Goal: Information Seeking & Learning: Learn about a topic

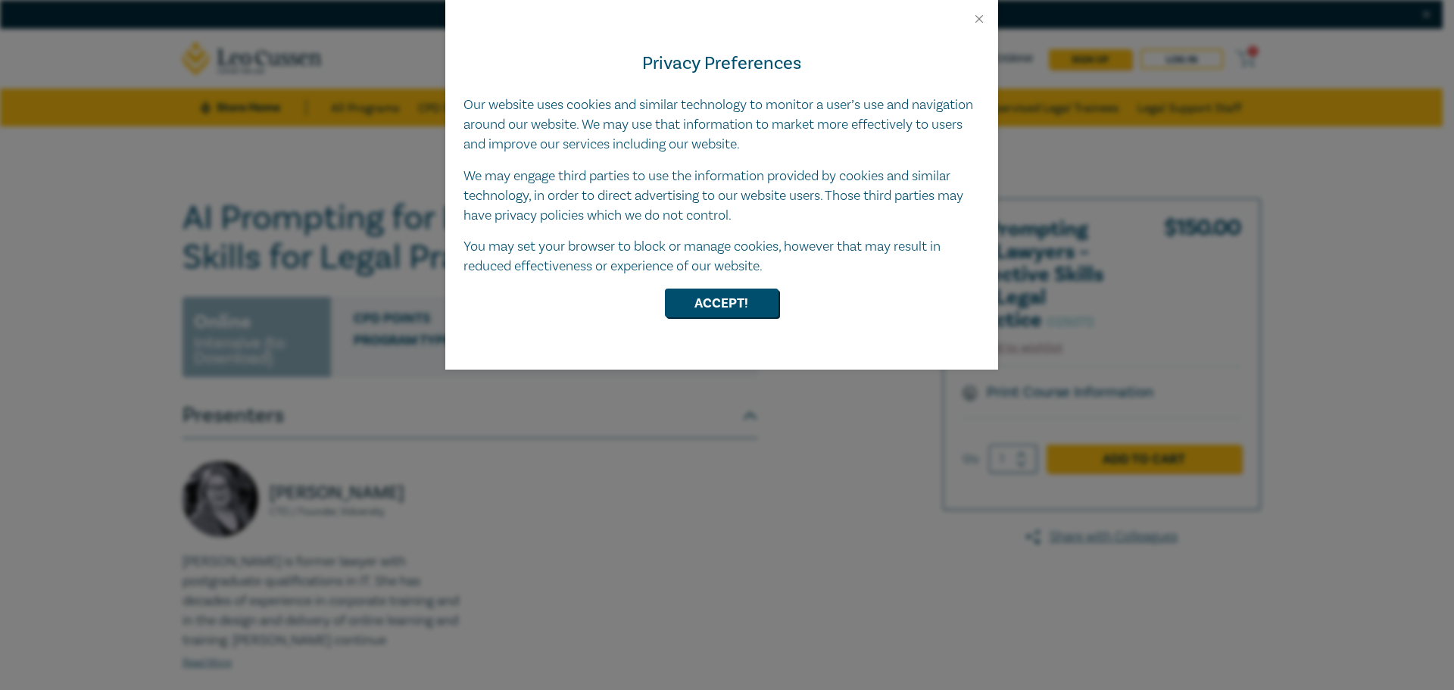
click at [979, 8] on div at bounding box center [721, 13] width 553 height 26
click at [978, 19] on button "Close" at bounding box center [980, 19] width 14 height 14
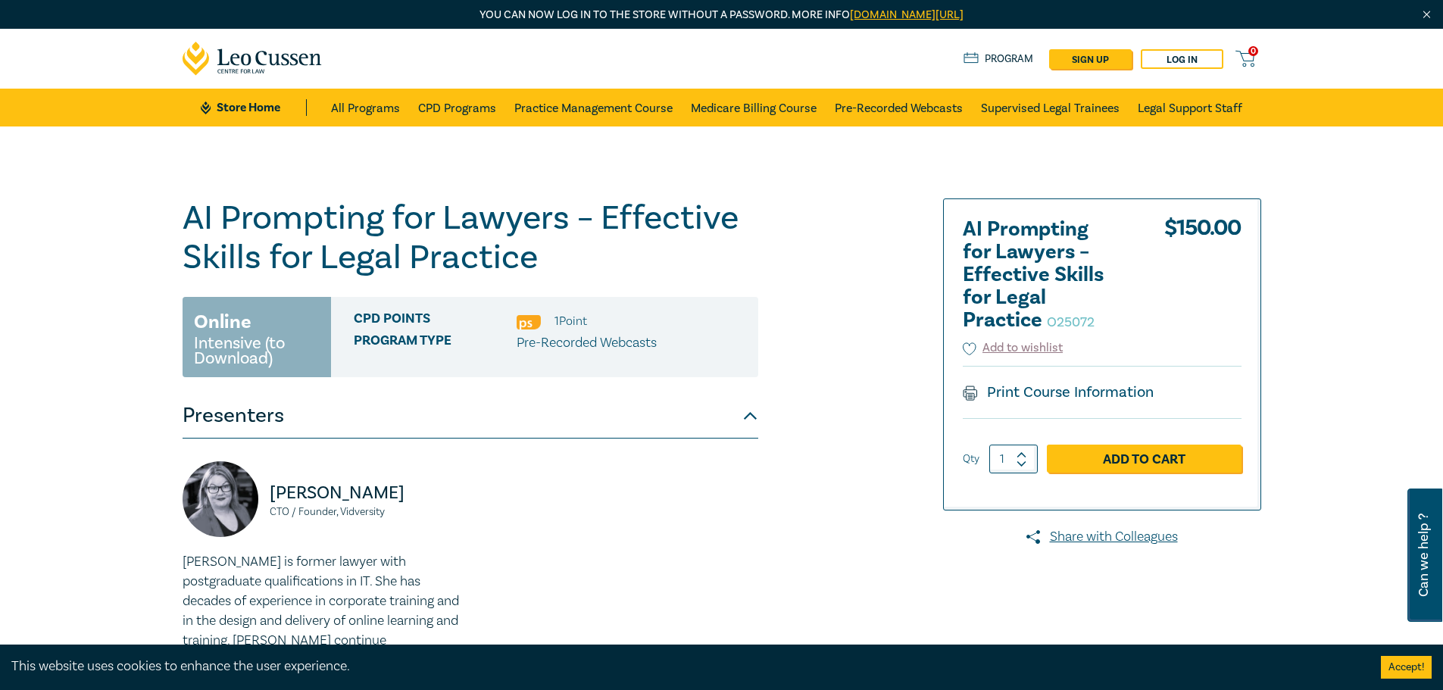
click at [636, 508] on div "[PERSON_NAME] CTO / Founder, Vidversity [PERSON_NAME] is former lawyer with pos…" at bounding box center [470, 577] width 594 height 233
drag, startPoint x: 615, startPoint y: 512, endPoint x: 614, endPoint y: 470, distance: 42.4
click at [613, 489] on div "[PERSON_NAME] CTO / Founder, Vidversity [PERSON_NAME] is former lawyer with pos…" at bounding box center [470, 577] width 594 height 233
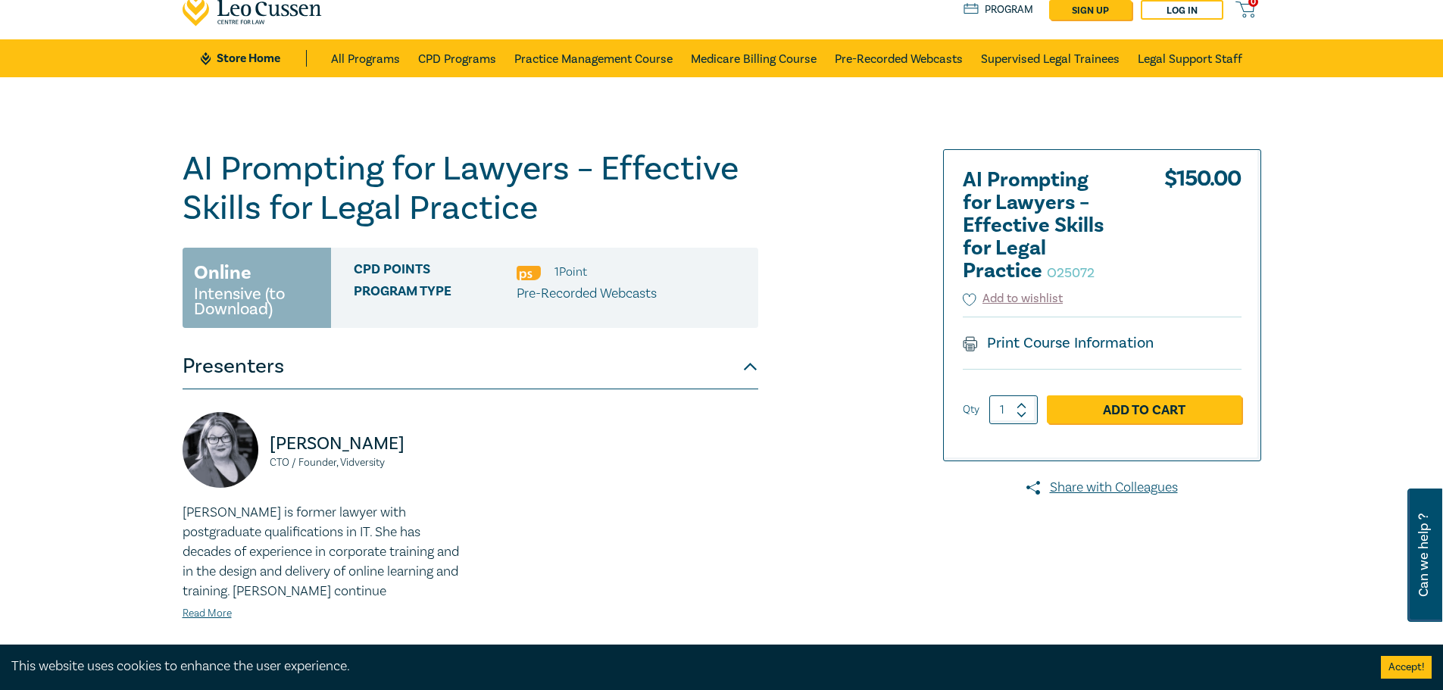
scroll to position [76, 0]
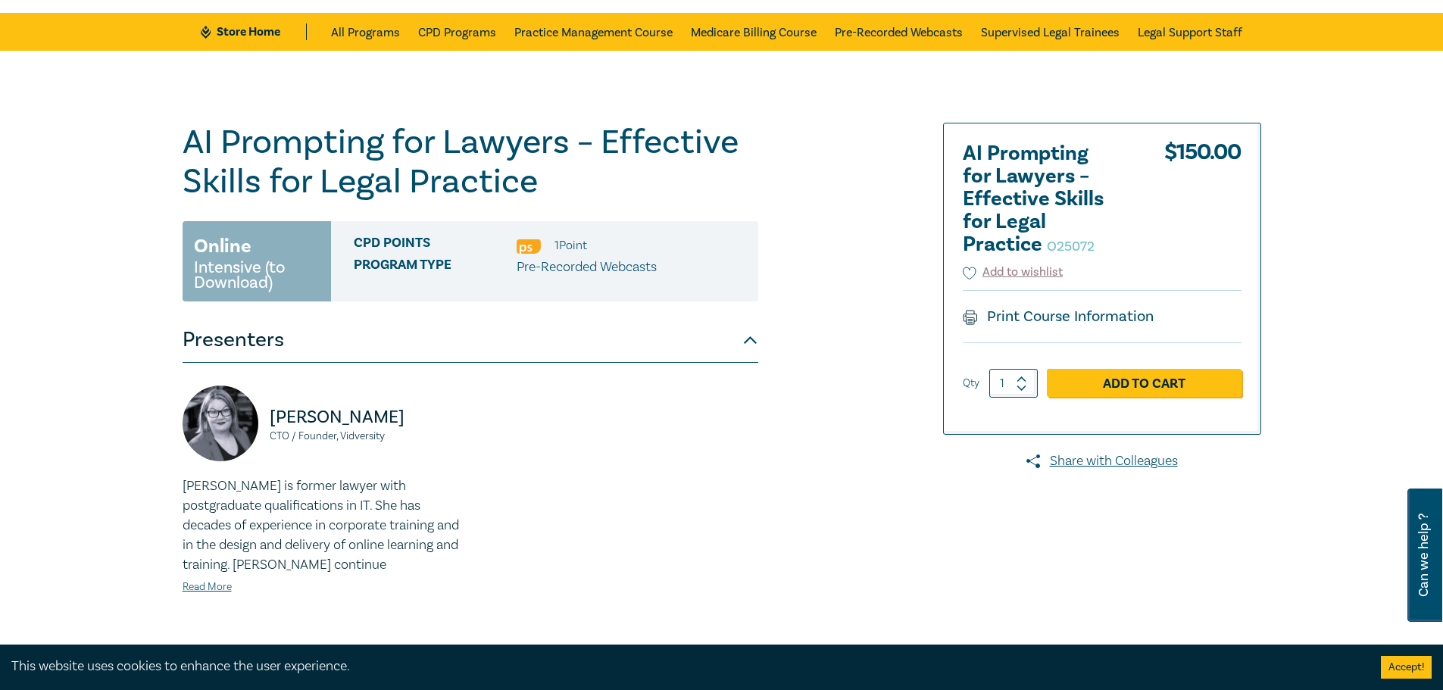
click at [716, 430] on div "[PERSON_NAME] CTO / Founder, Vidversity [PERSON_NAME] is former lawyer with pos…" at bounding box center [470, 502] width 594 height 233
click at [1396, 301] on div "AI Prompting for Lawyers – Effective Skills for Legal Practice O25072 Online In…" at bounding box center [721, 428] width 1443 height 754
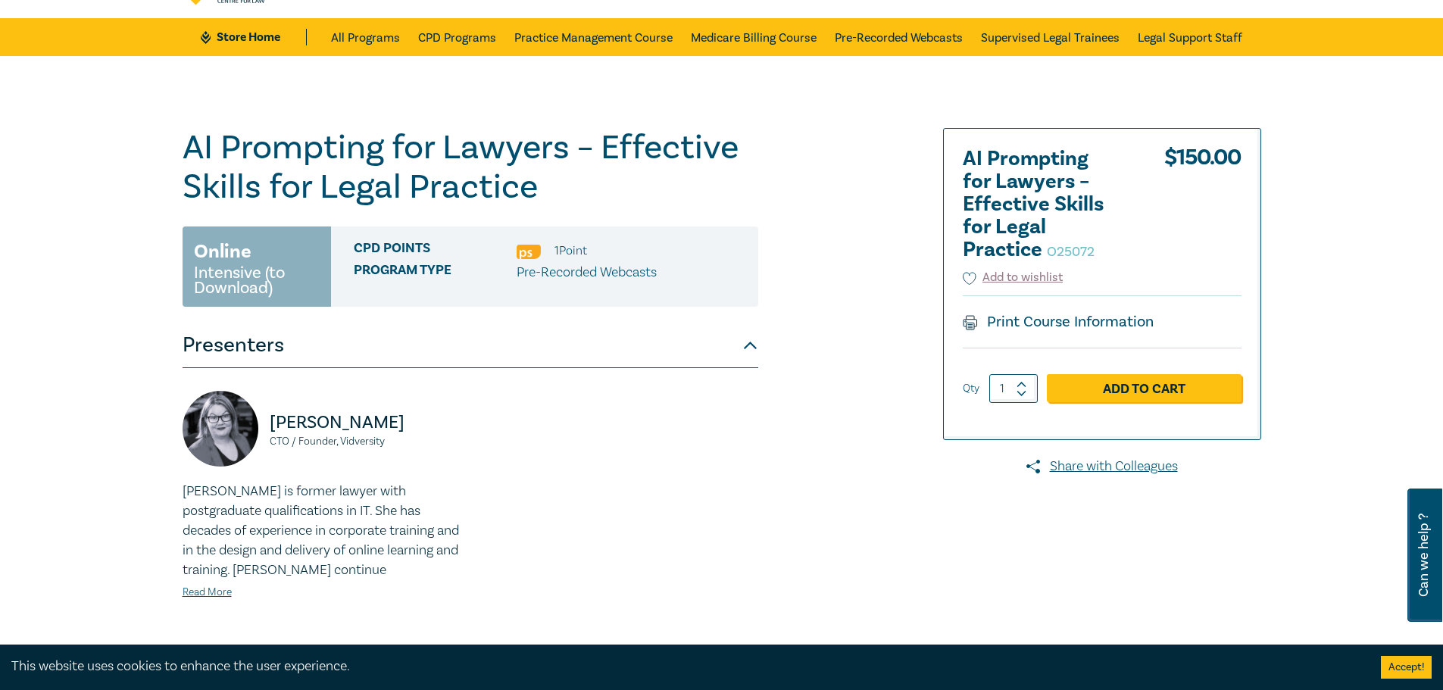
click at [1398, 299] on div "AI Prompting for Lawyers – Effective Skills for Legal Practice O25072 Online In…" at bounding box center [721, 433] width 1443 height 754
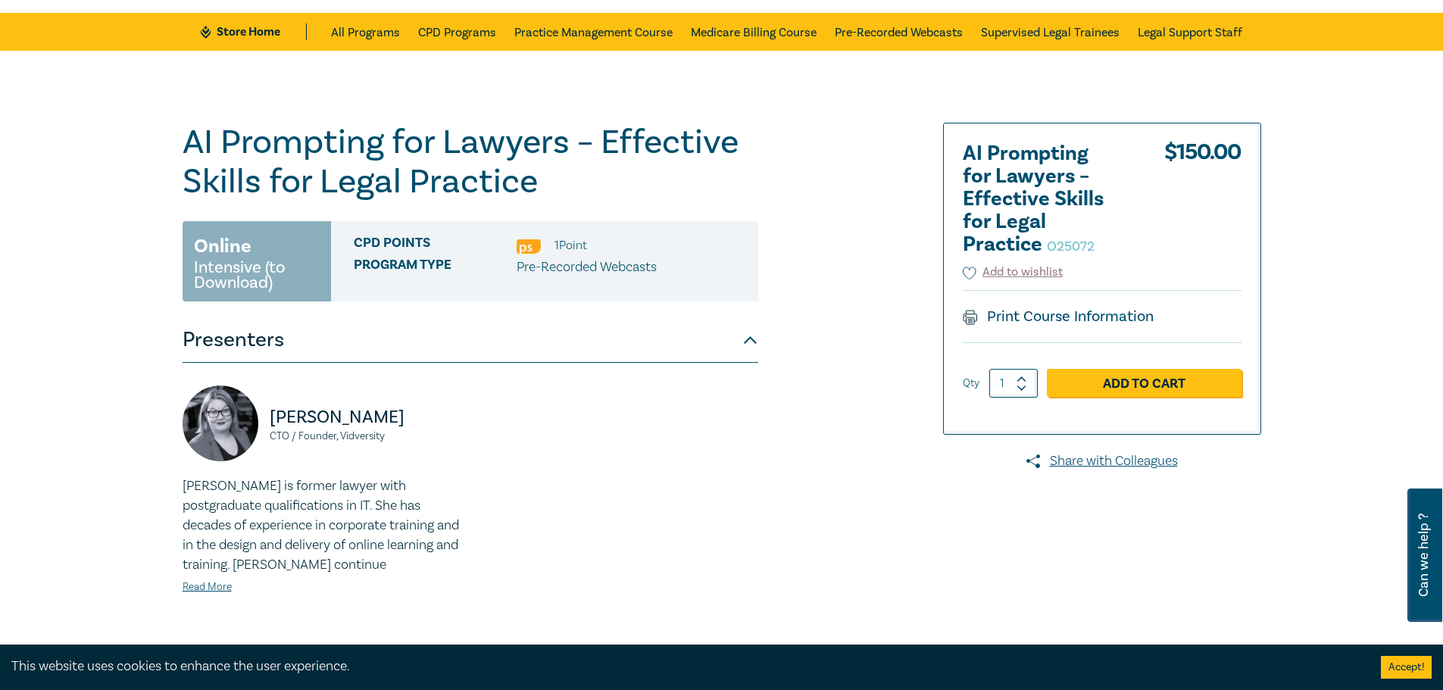
drag, startPoint x: 606, startPoint y: 453, endPoint x: 616, endPoint y: 445, distance: 12.4
click at [613, 445] on div "[PERSON_NAME] CTO / Founder, Vidversity [PERSON_NAME] is former lawyer with pos…" at bounding box center [470, 502] width 594 height 233
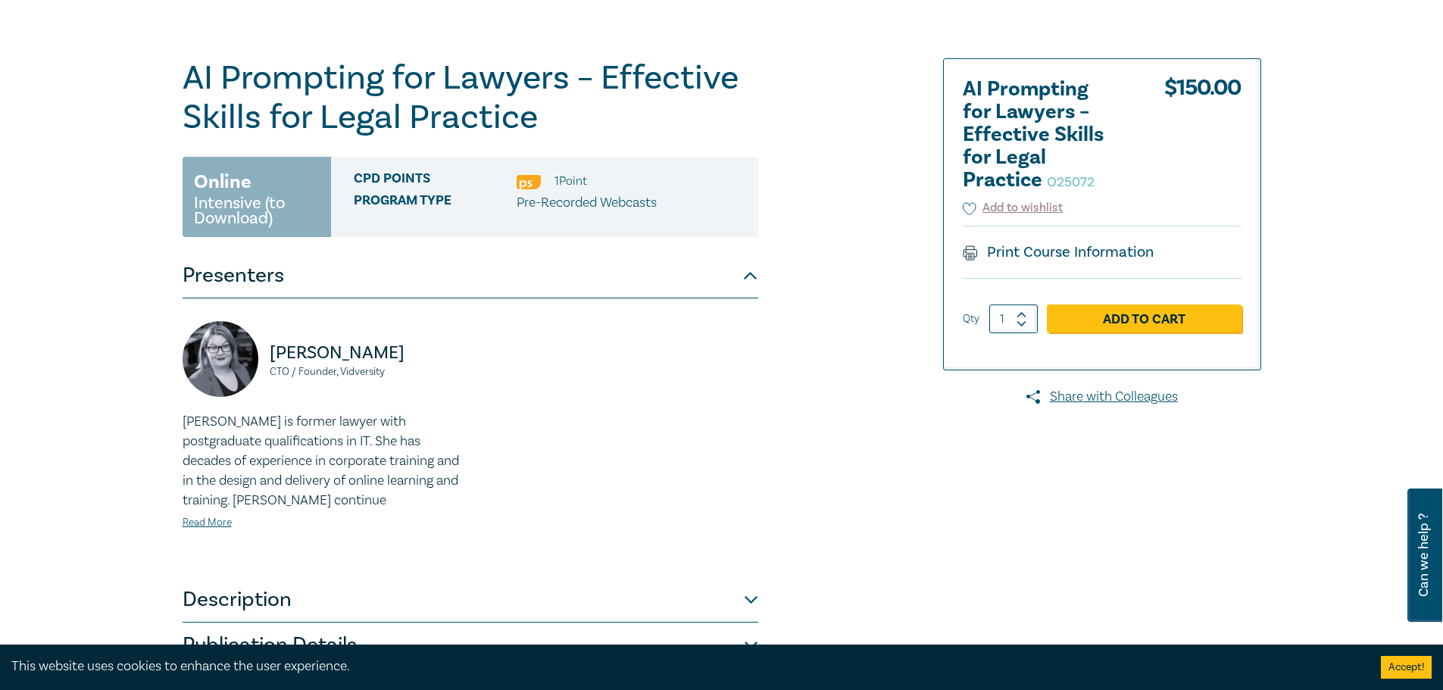
scroll to position [455, 0]
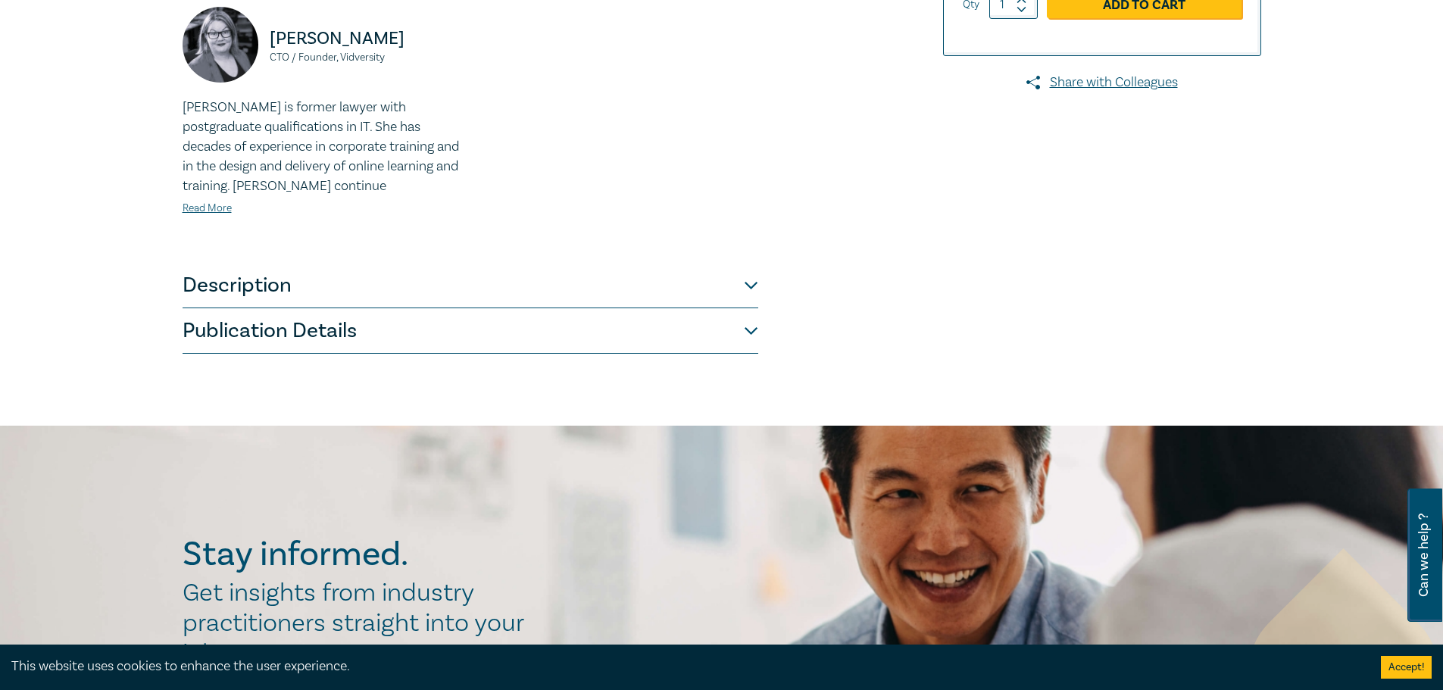
click at [510, 328] on button "Publication Details" at bounding box center [471, 330] width 576 height 45
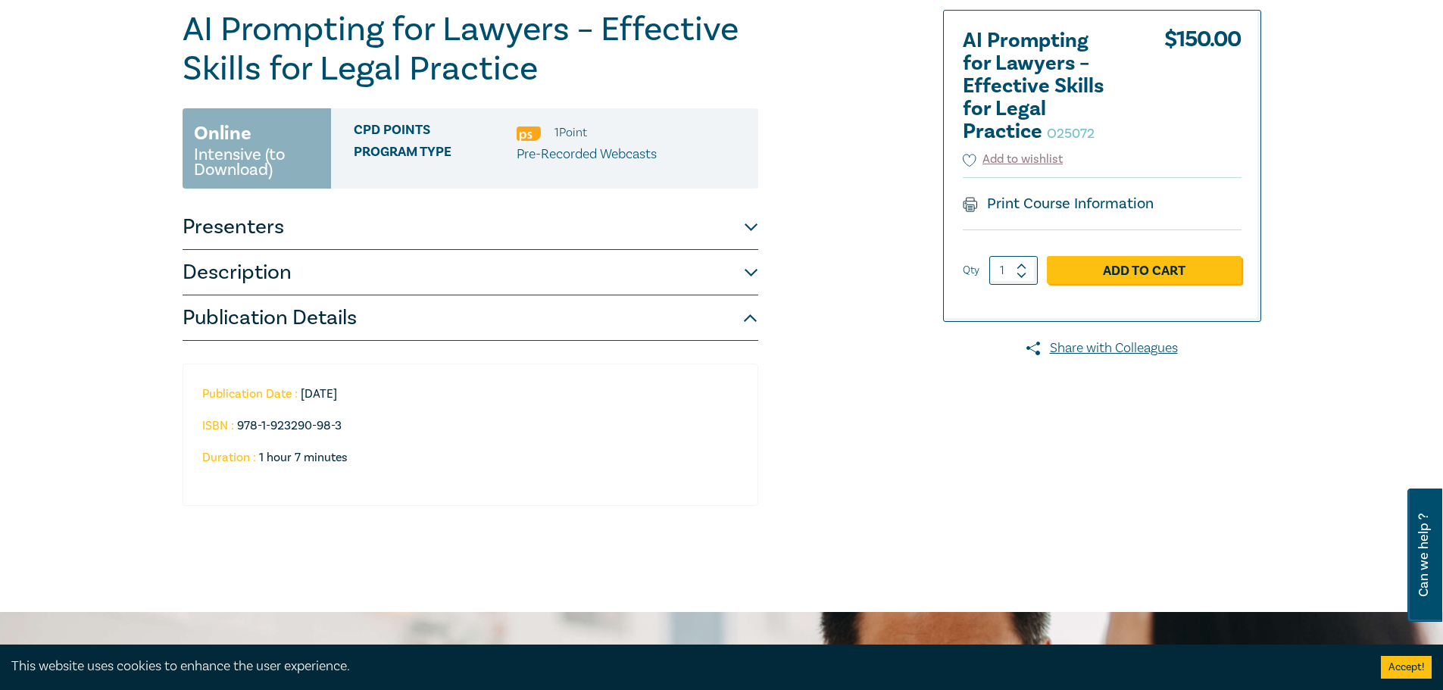
scroll to position [152, 0]
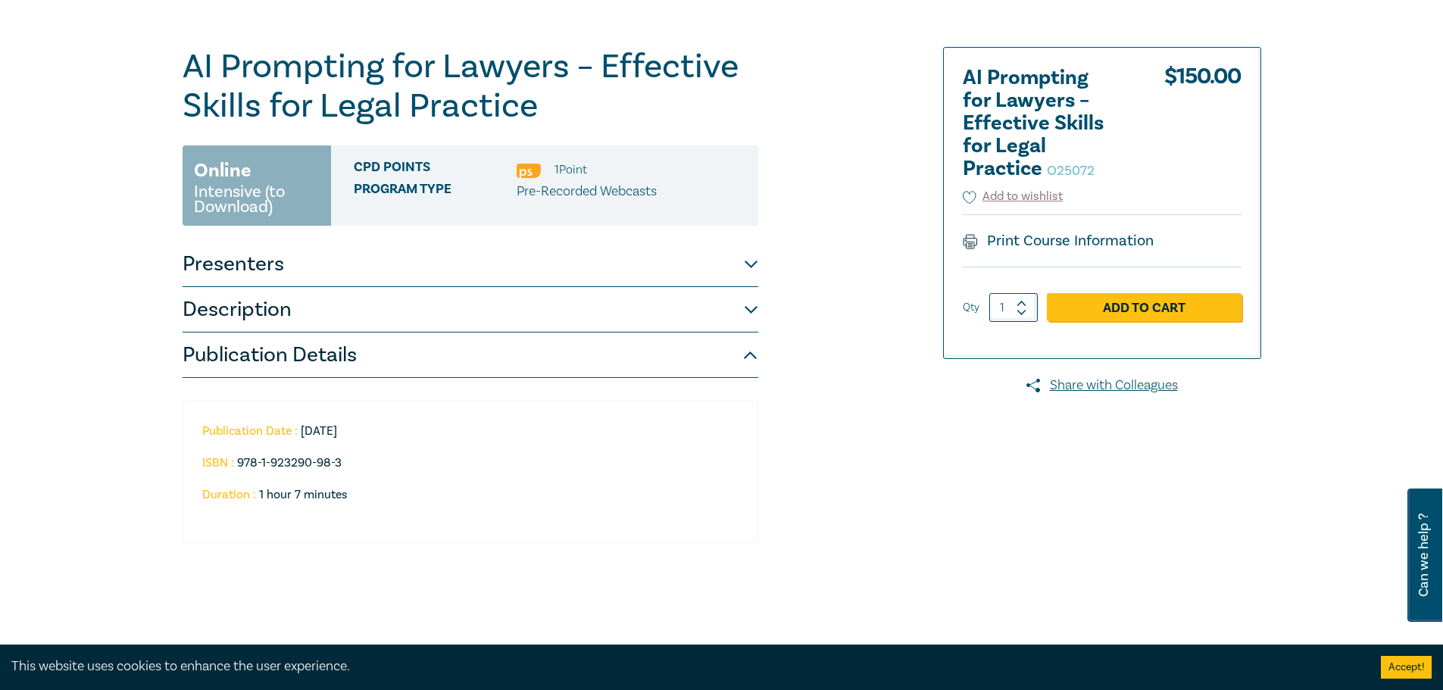
click at [361, 289] on button "Description" at bounding box center [471, 309] width 576 height 45
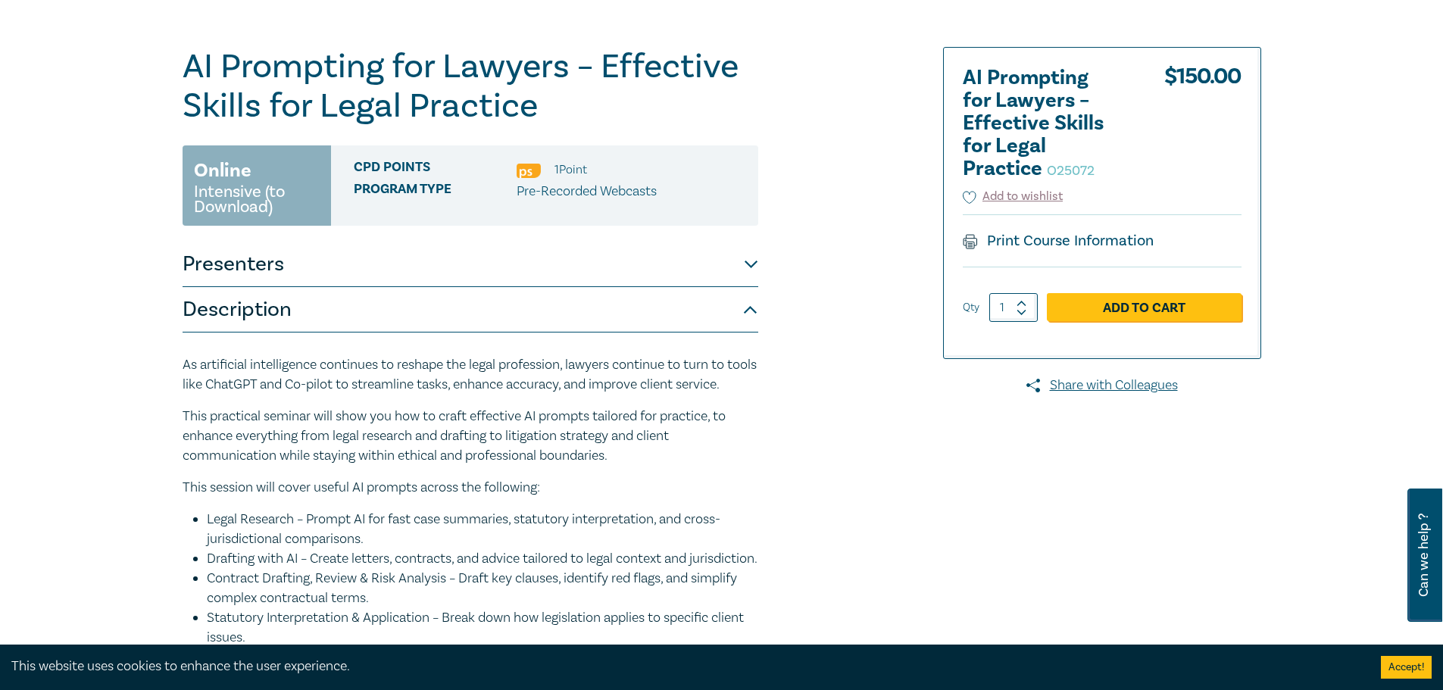
click at [361, 264] on button "Presenters" at bounding box center [471, 264] width 576 height 45
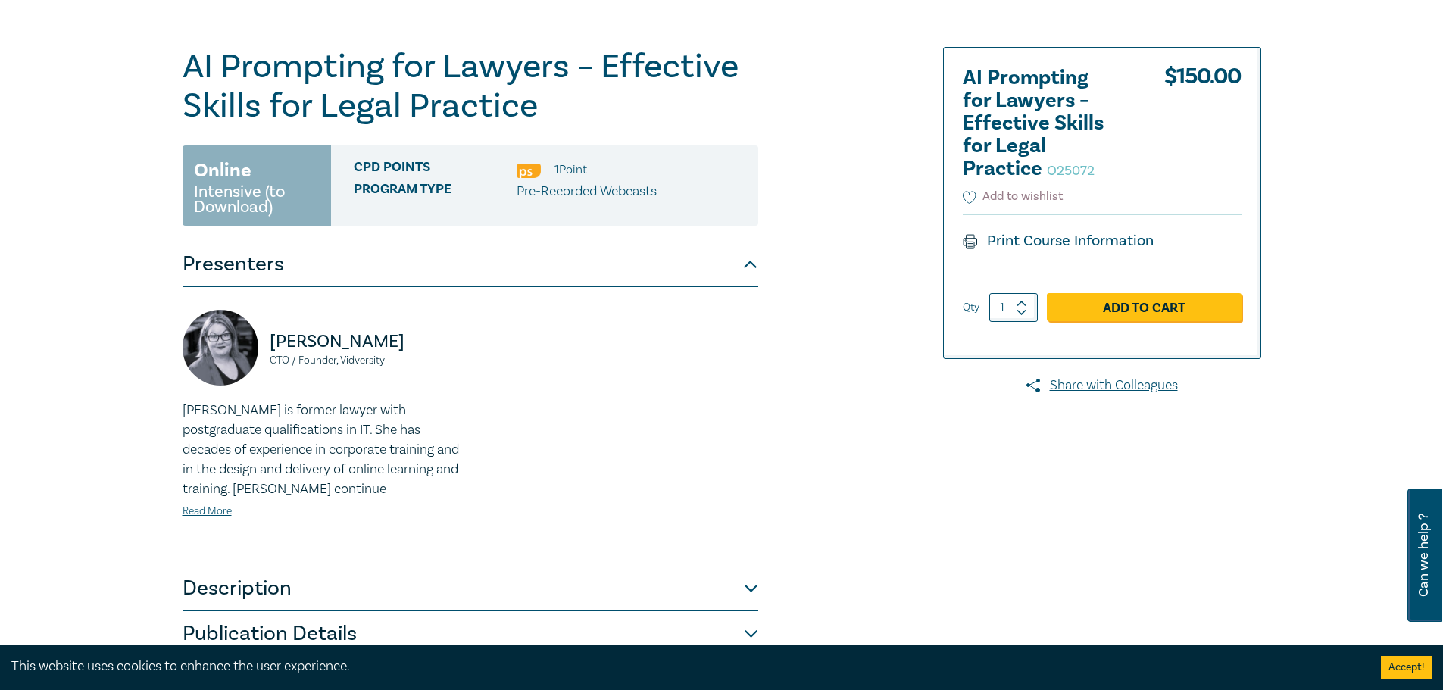
click at [361, 264] on button "Presenters" at bounding box center [471, 264] width 576 height 45
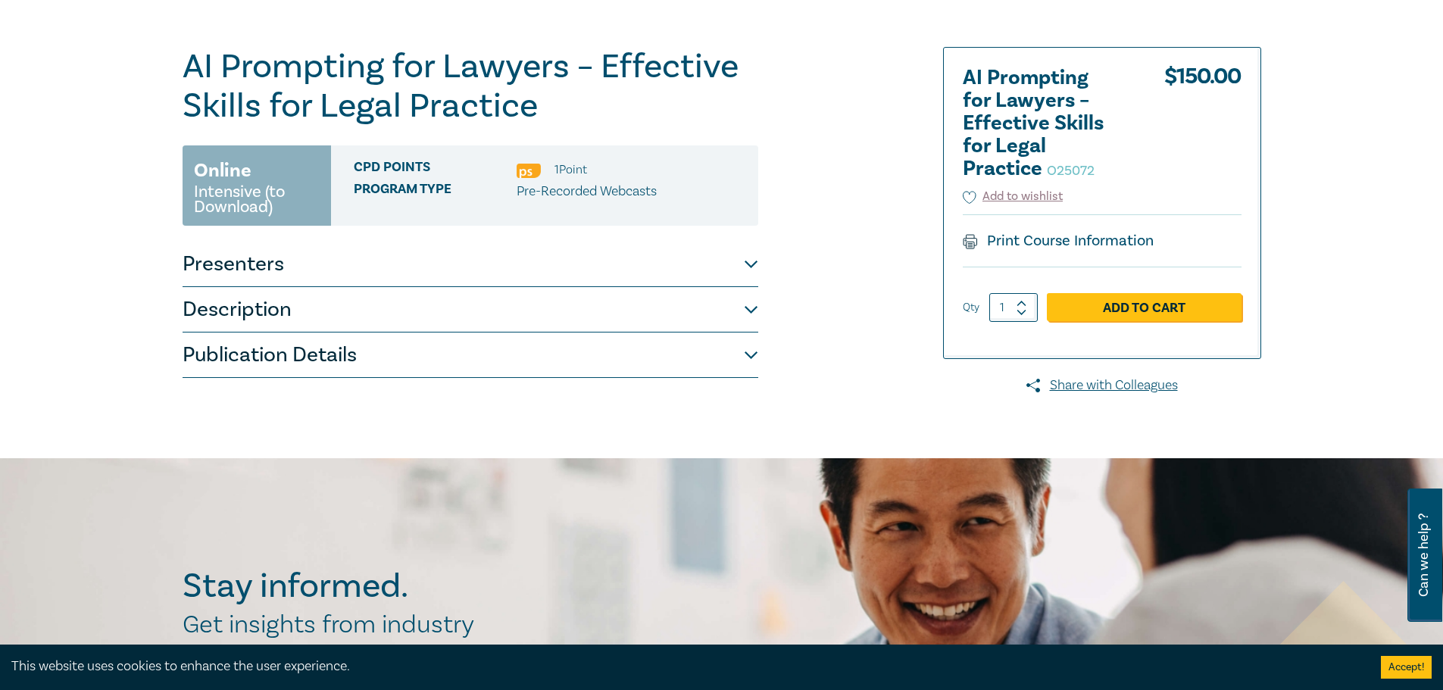
click at [364, 286] on button "Presenters" at bounding box center [471, 264] width 576 height 45
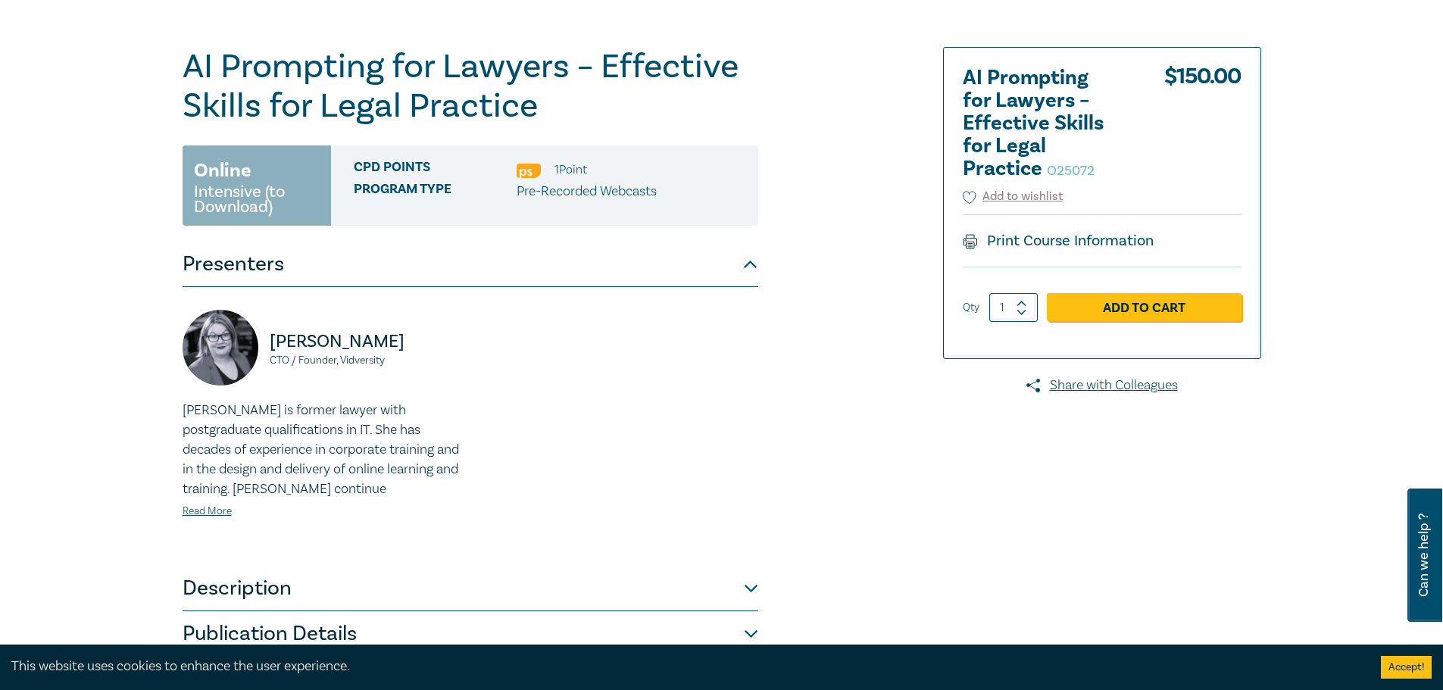
click at [368, 264] on button "Presenters" at bounding box center [471, 264] width 576 height 45
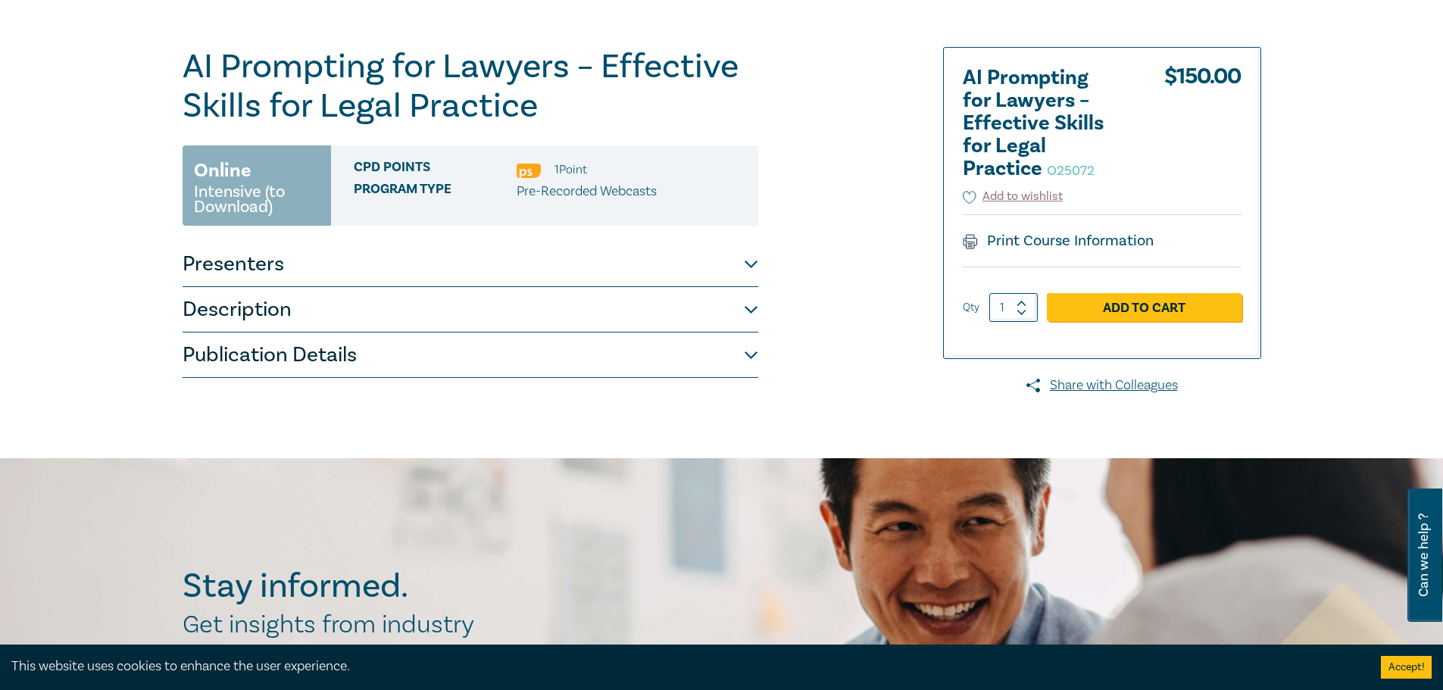
click at [351, 320] on button "Description" at bounding box center [471, 309] width 576 height 45
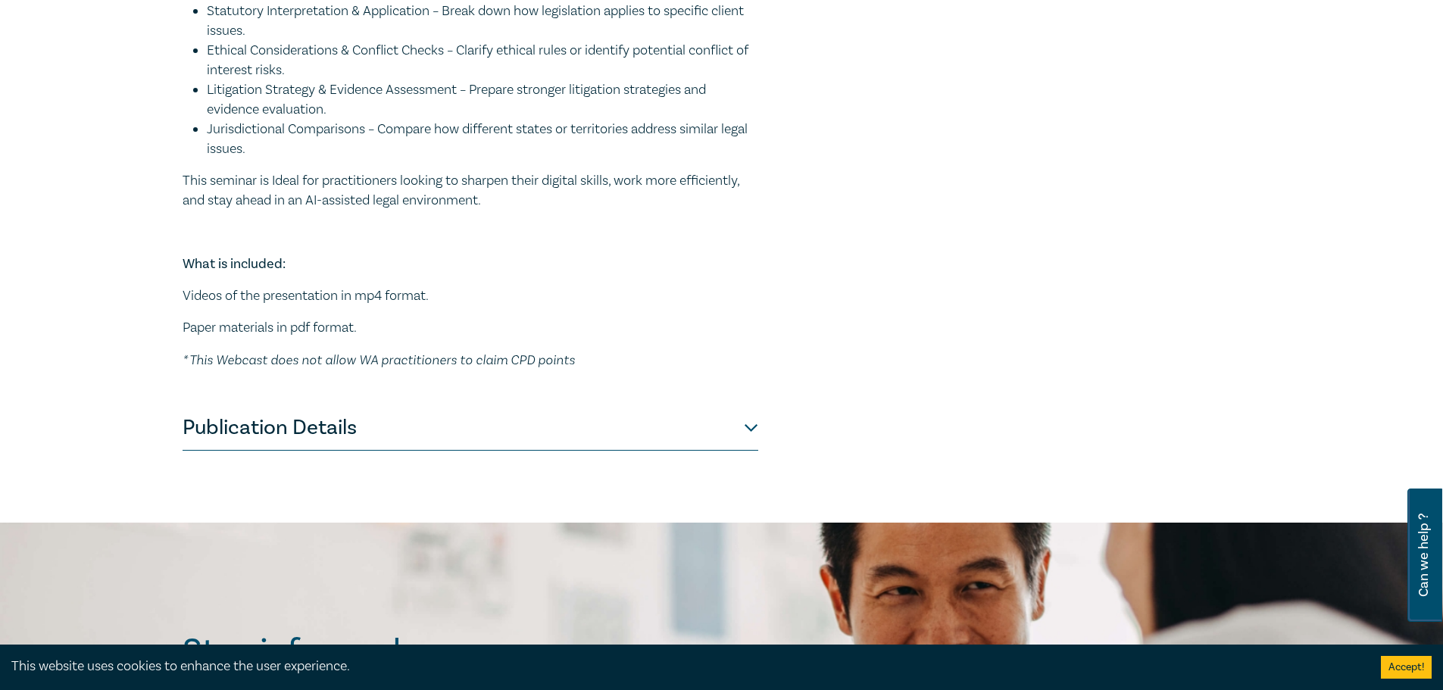
scroll to position [985, 0]
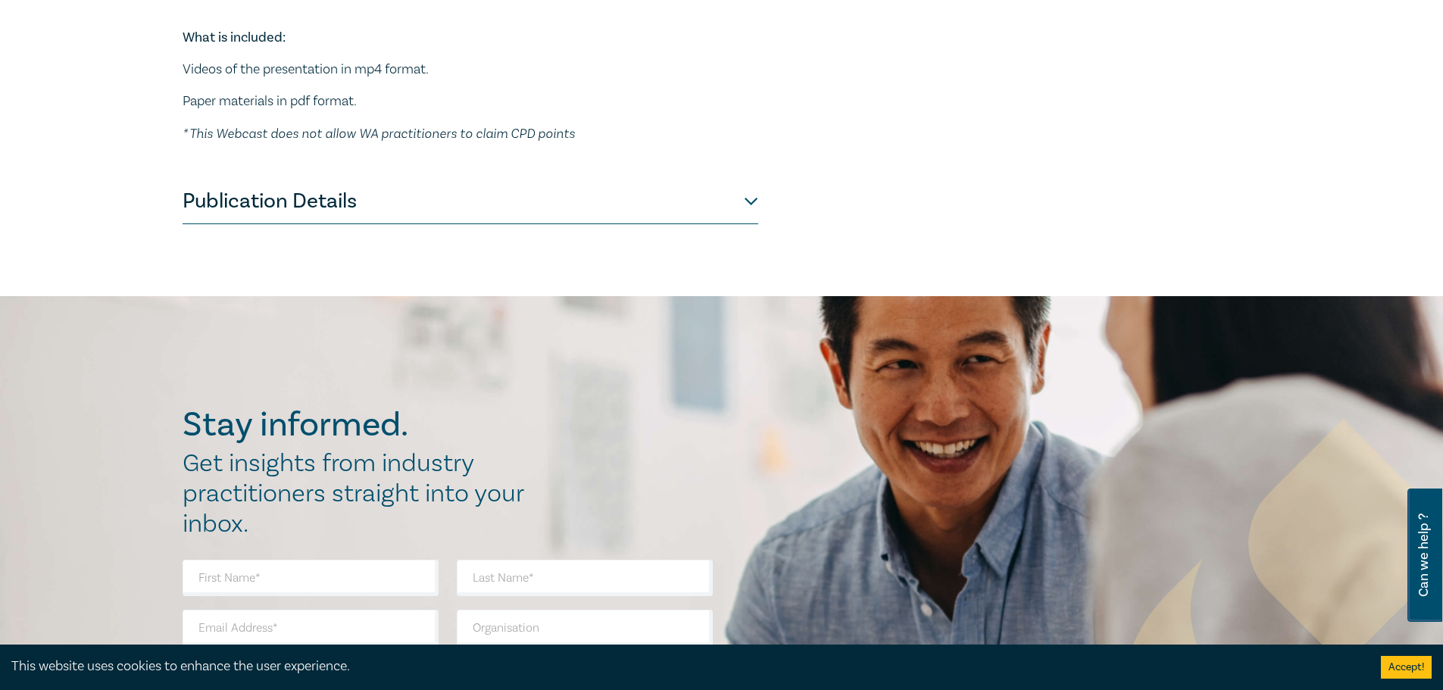
click at [654, 224] on button "Publication Details" at bounding box center [471, 201] width 576 height 45
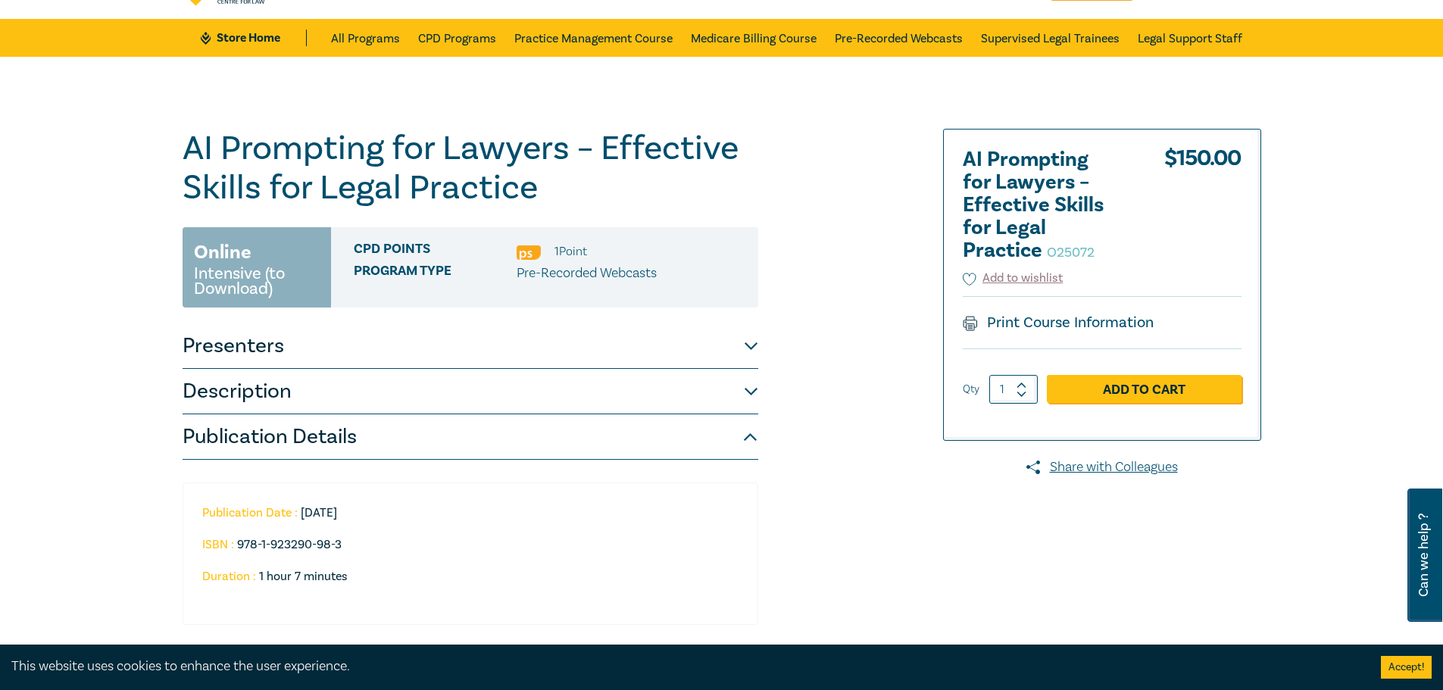
scroll to position [0, 0]
